Goal: Task Accomplishment & Management: Use online tool/utility

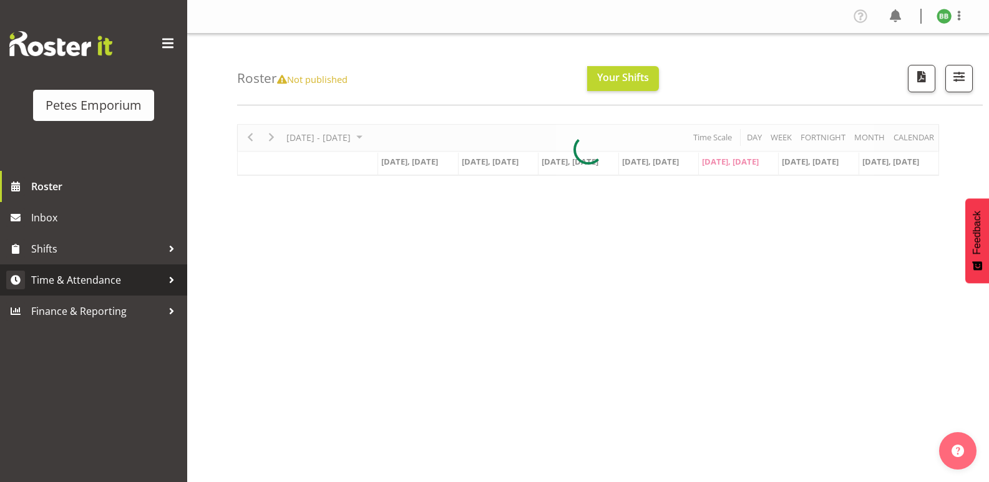
click at [110, 272] on span "Time & Attendance" at bounding box center [96, 280] width 131 height 19
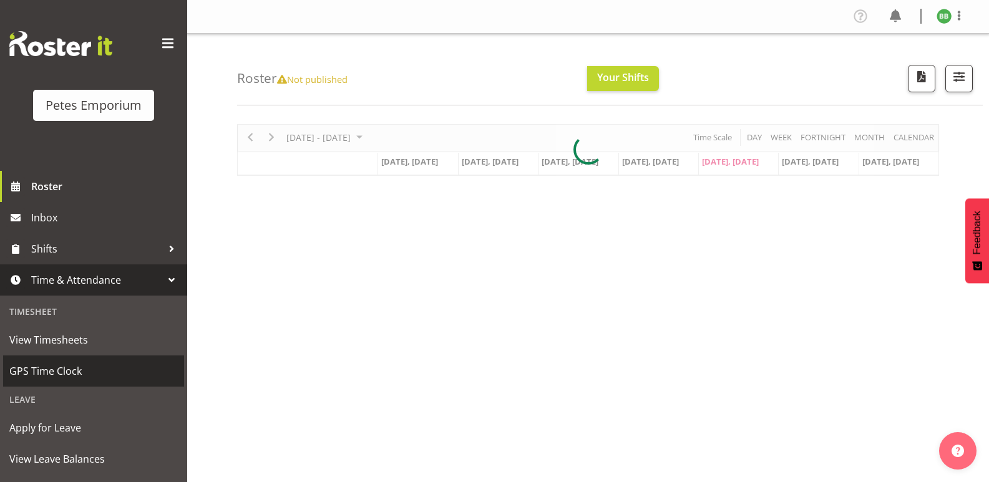
click at [75, 372] on span "GPS Time Clock" at bounding box center [93, 371] width 169 height 19
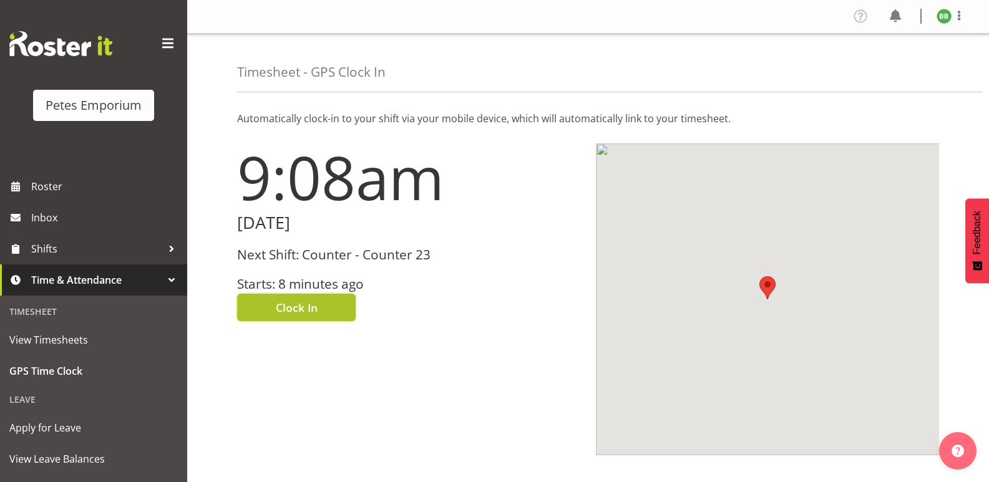
click at [310, 306] on span "Clock In" at bounding box center [297, 308] width 42 height 16
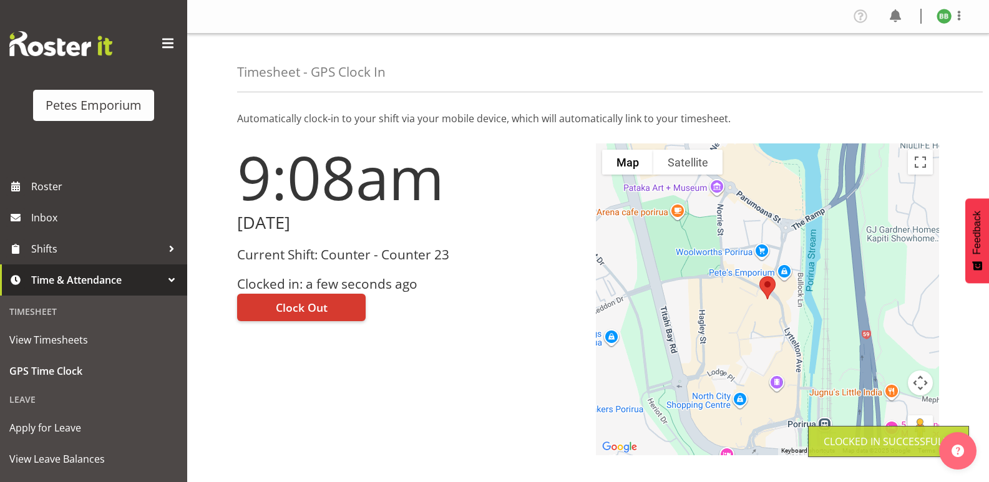
click at [939, 14] on img at bounding box center [944, 16] width 15 height 15
click at [897, 61] on link "Log Out" at bounding box center [907, 65] width 120 height 22
